Goal: Register for event/course

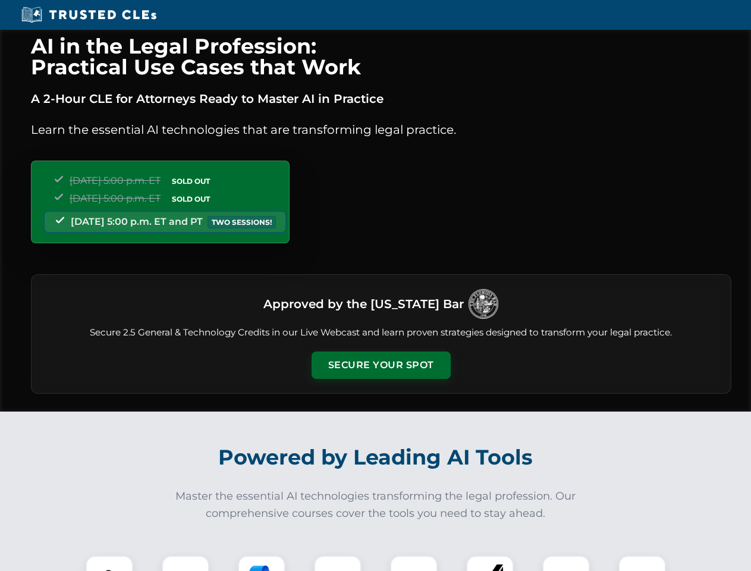
click at [381, 365] on button "Secure Your Spot" at bounding box center [381, 364] width 139 height 27
click at [109, 563] on img at bounding box center [109, 579] width 34 height 34
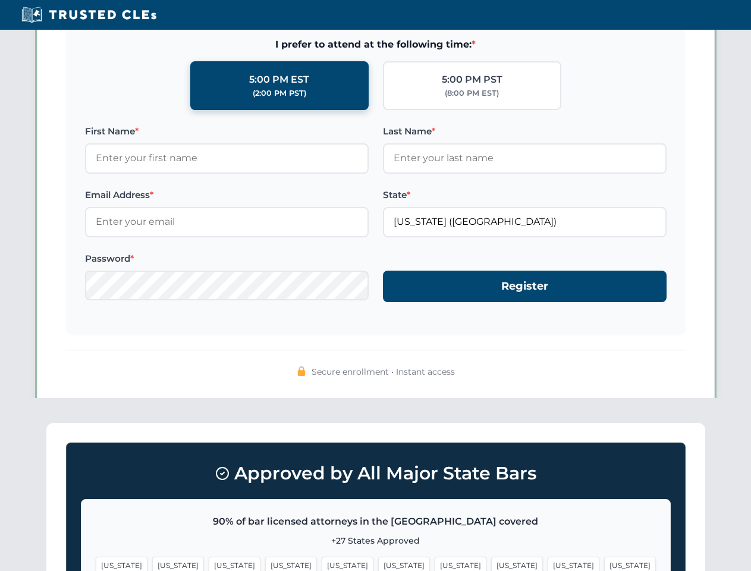
click at [435, 563] on span "[US_STATE]" at bounding box center [461, 565] width 52 height 17
click at [548, 563] on span "[US_STATE]" at bounding box center [574, 565] width 52 height 17
